Goal: Task Accomplishment & Management: Use online tool/utility

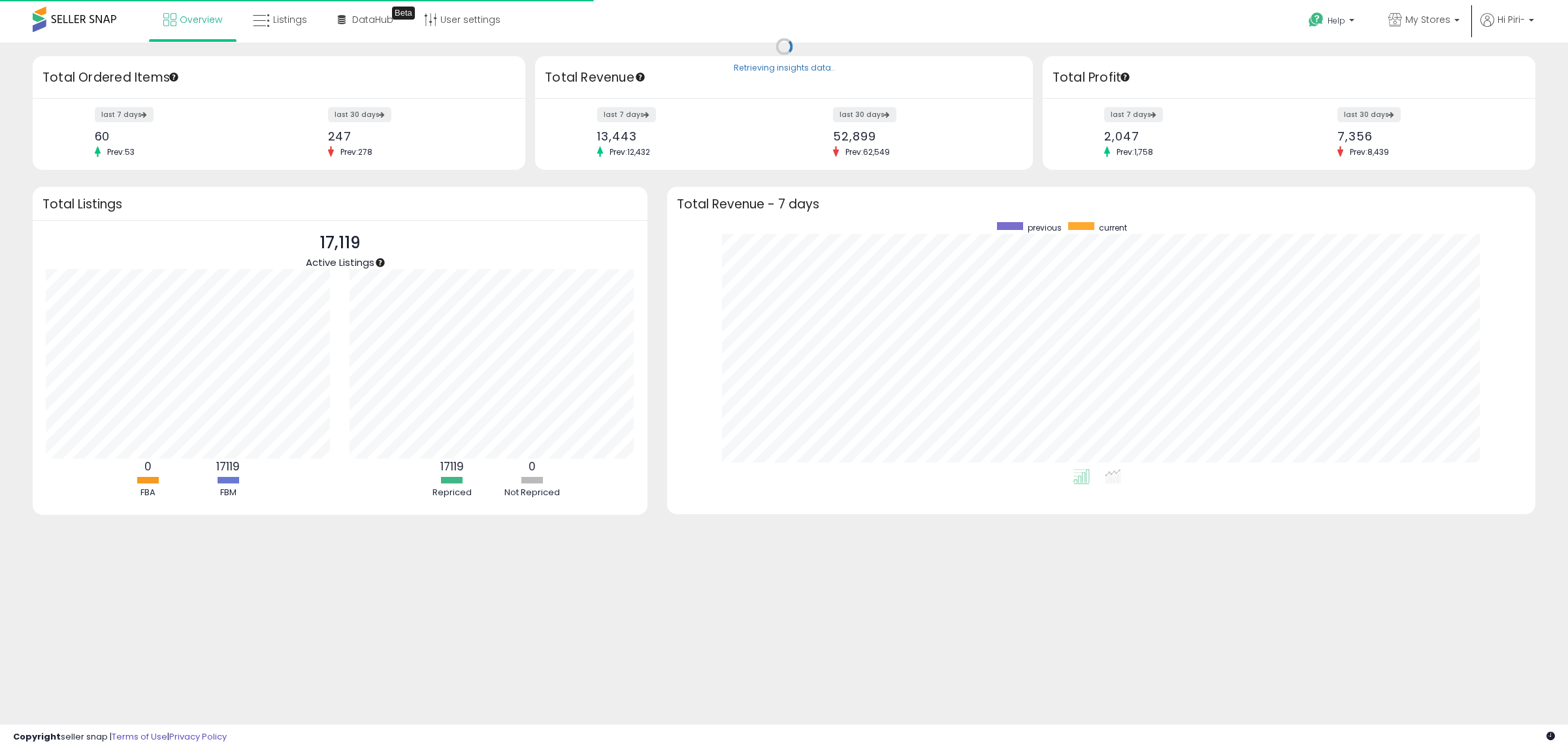
scroll to position [247, 843]
click at [293, 20] on span "Listings" at bounding box center [291, 20] width 34 height 13
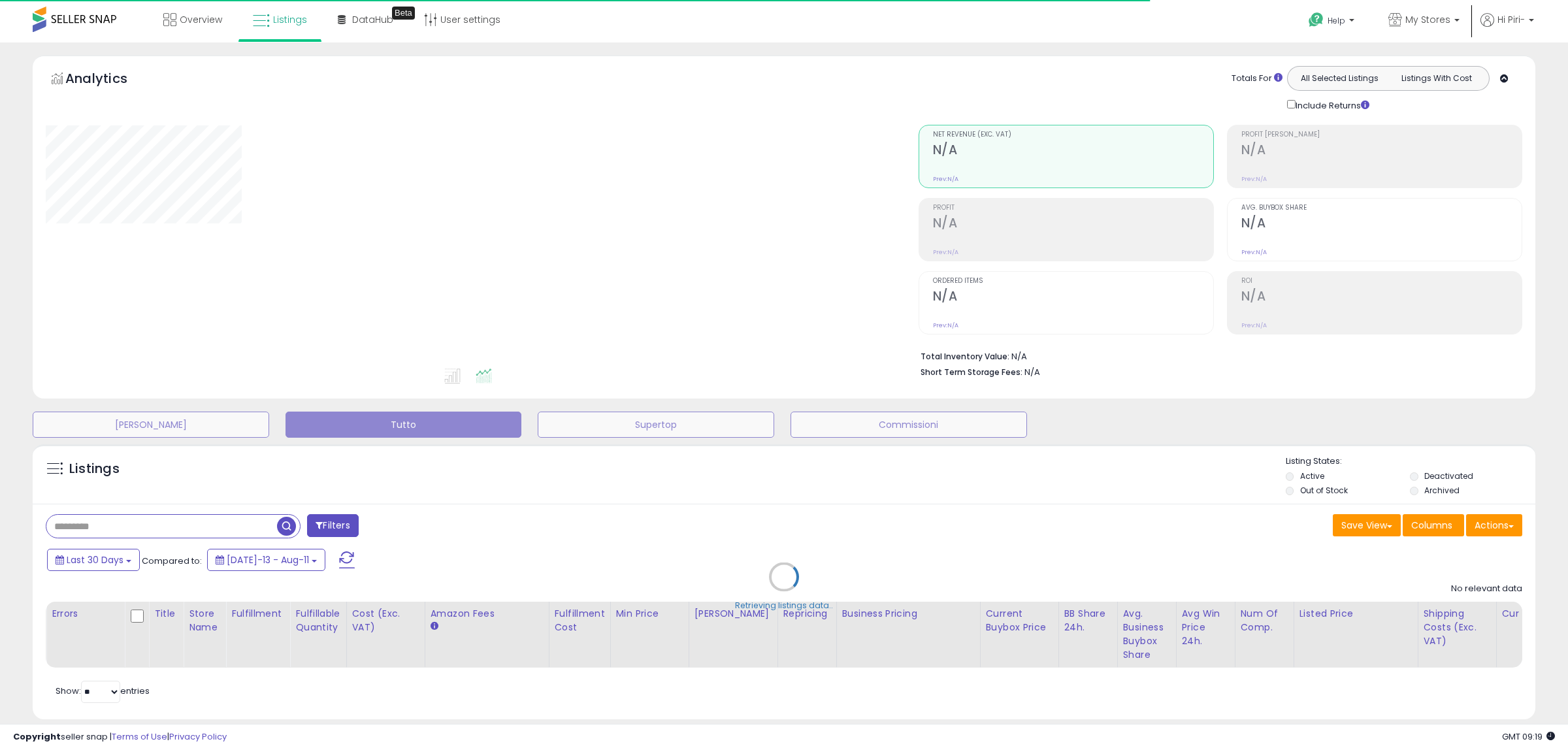
click at [1483, 530] on div "Retrieving listings data.." at bounding box center [784, 586] width 1522 height 298
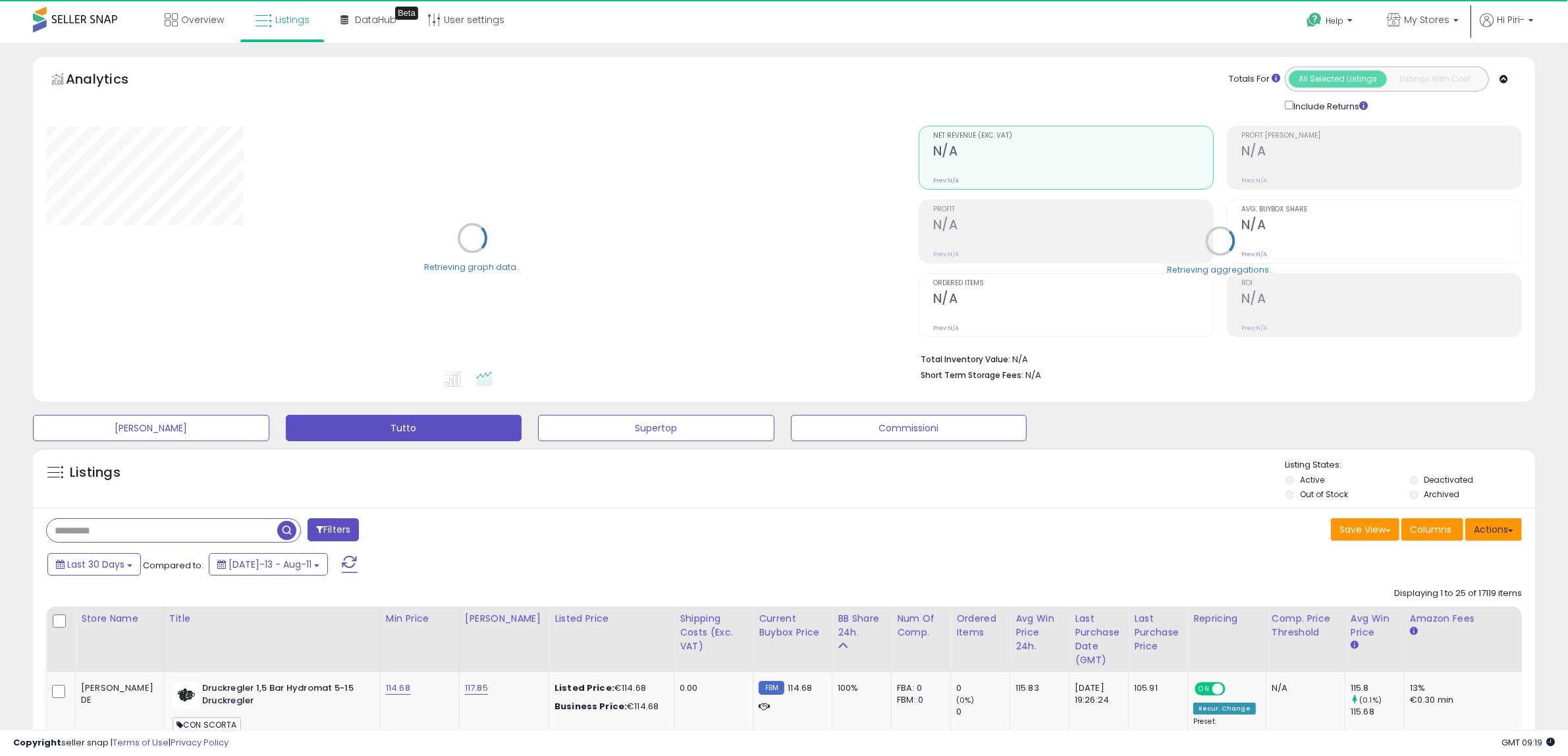
click at [1495, 534] on button "Actions" at bounding box center [1493, 528] width 57 height 22
click at [1416, 563] on link "Import" at bounding box center [1440, 557] width 144 height 20
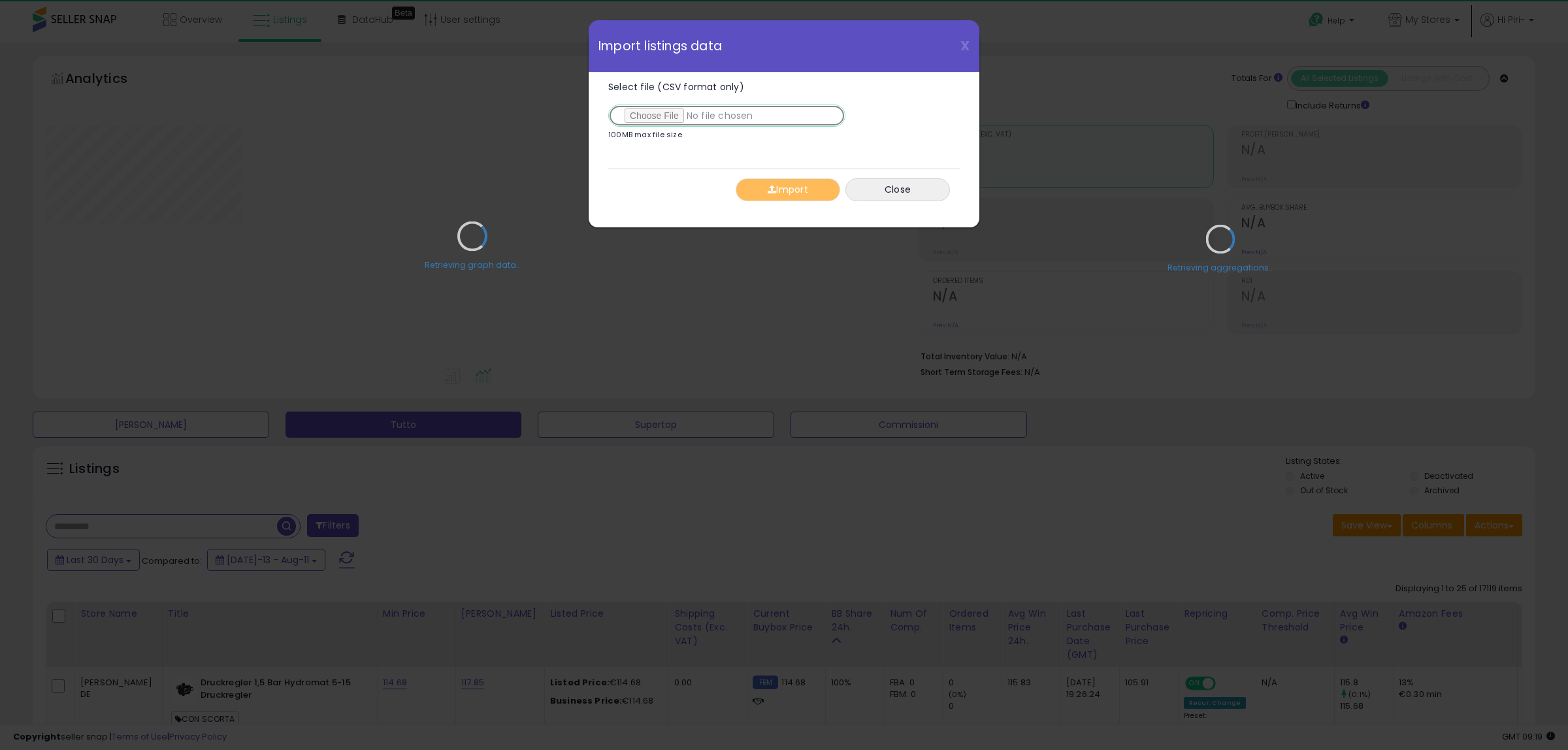
click at [633, 110] on input "Select file (CSV format only)" at bounding box center [726, 115] width 237 height 22
type input "**********"
click at [813, 190] on div "Retrieving graph data.." at bounding box center [473, 245] width 873 height 268
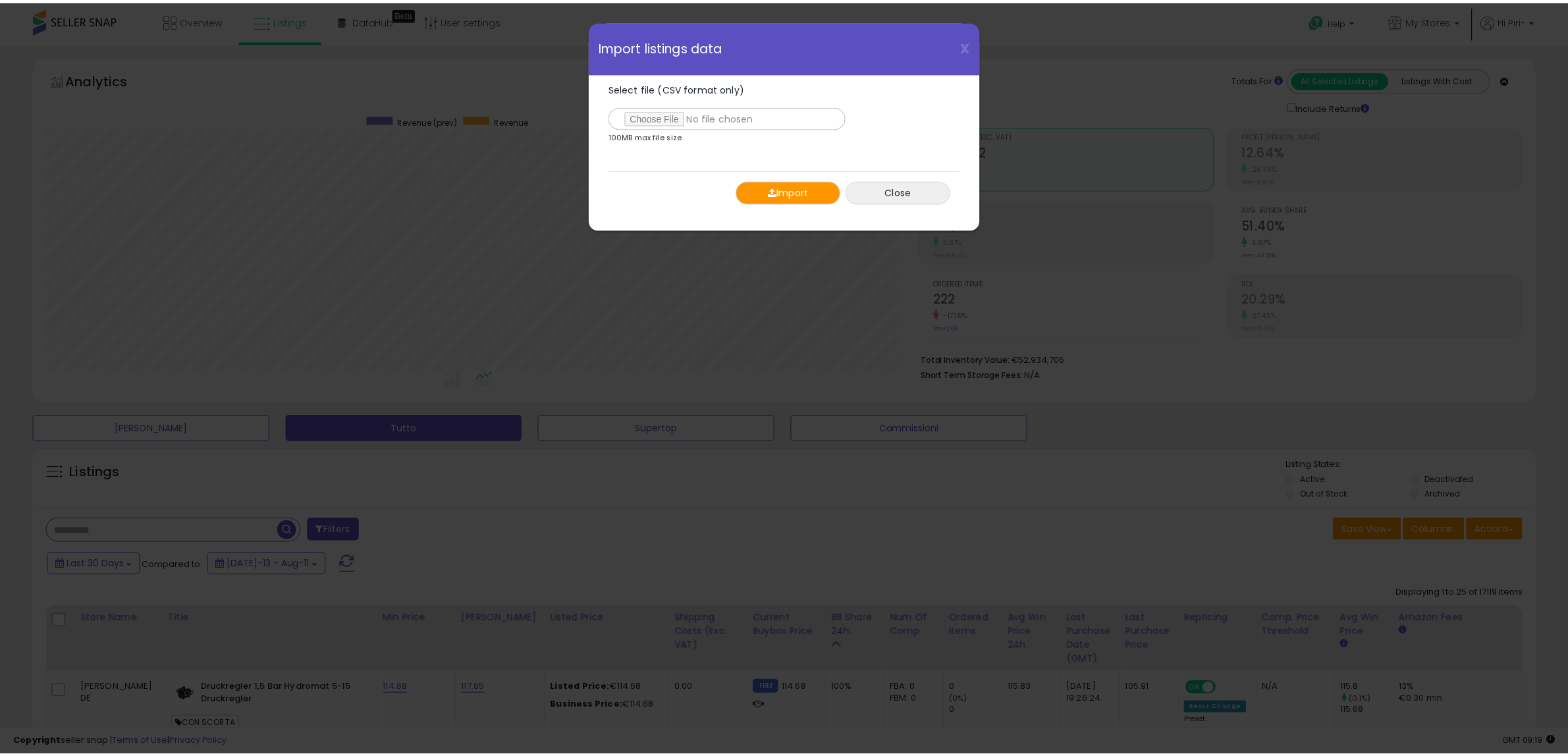
scroll to position [270, 879]
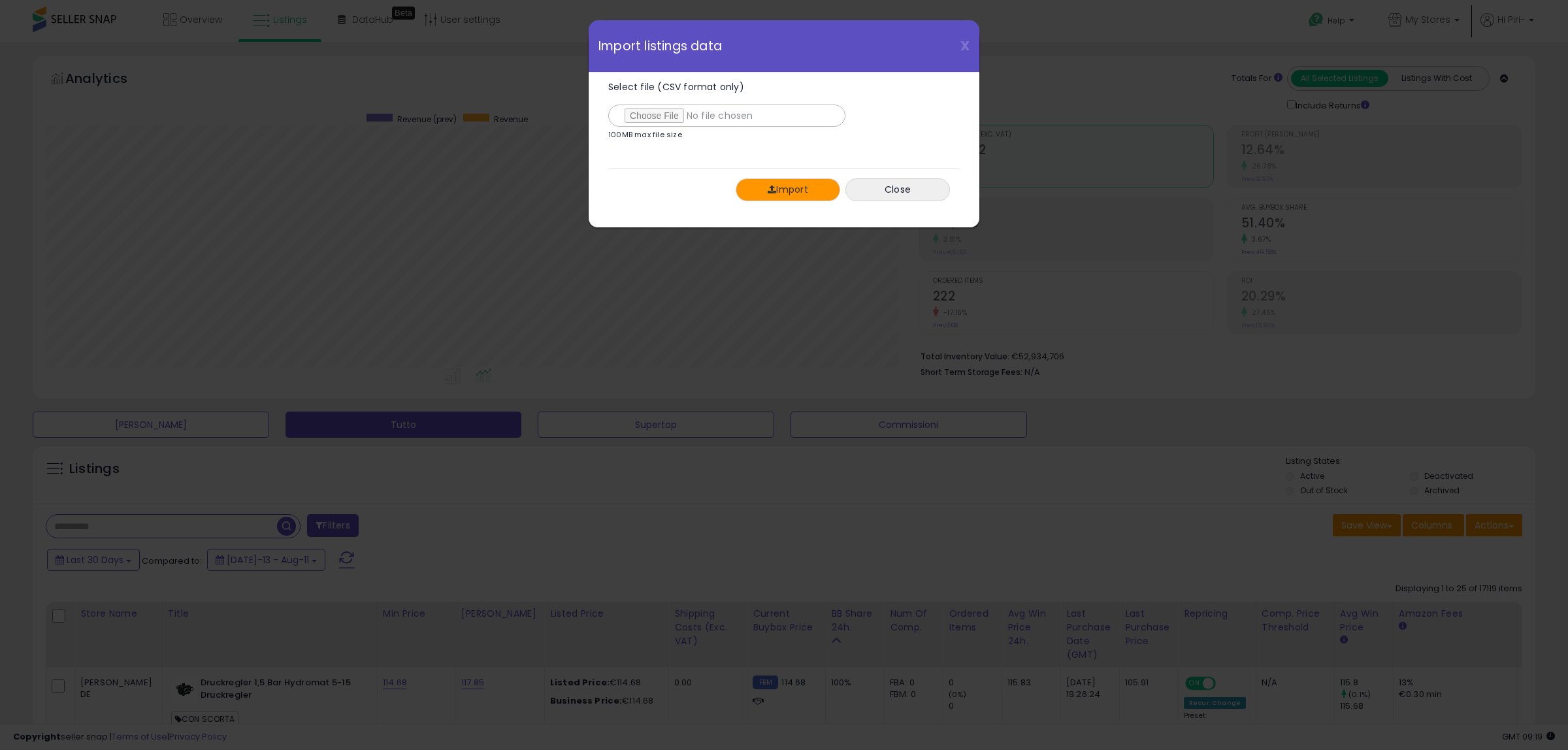
click at [813, 190] on button "Import" at bounding box center [788, 190] width 105 height 23
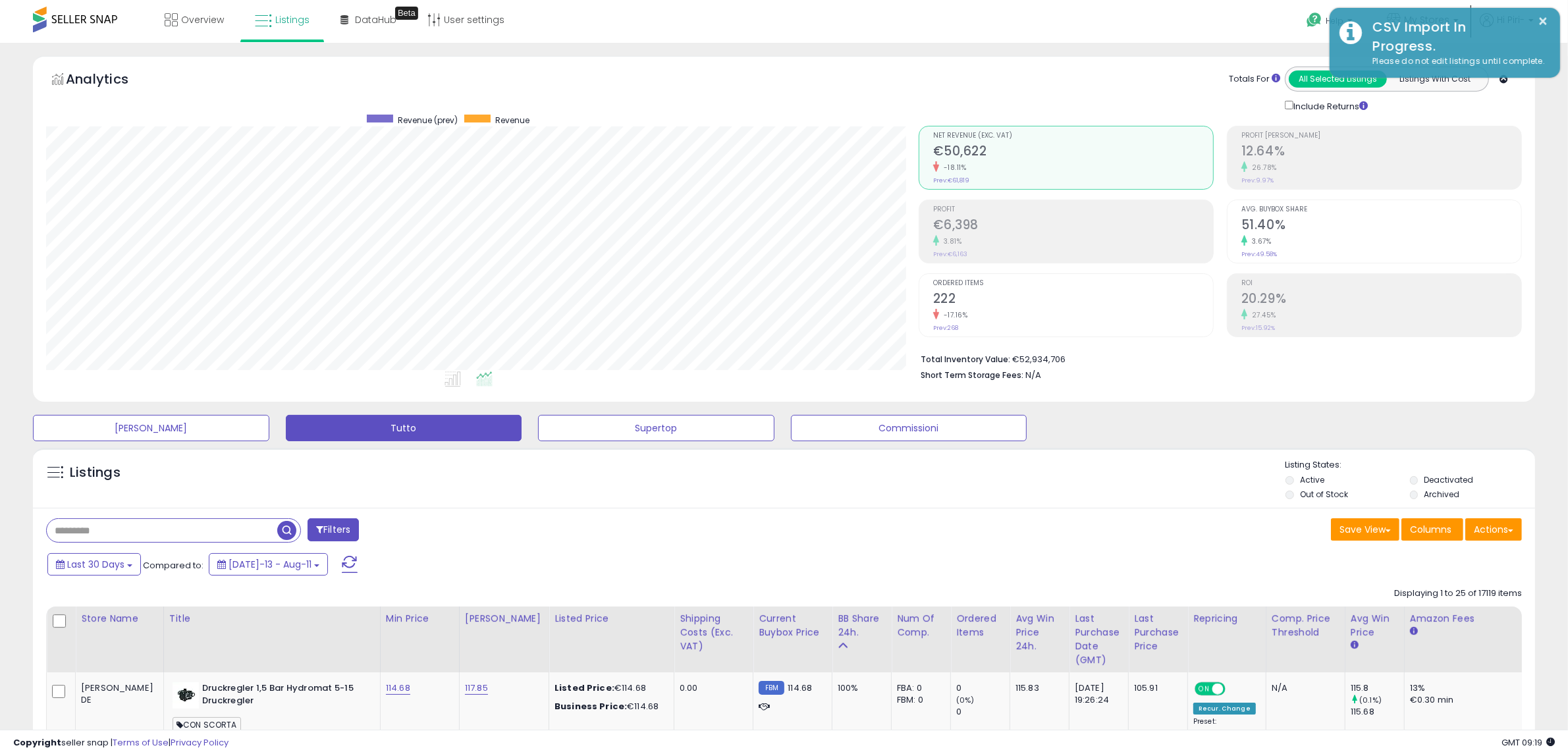
scroll to position [658220, 657738]
